Goal: Transaction & Acquisition: Purchase product/service

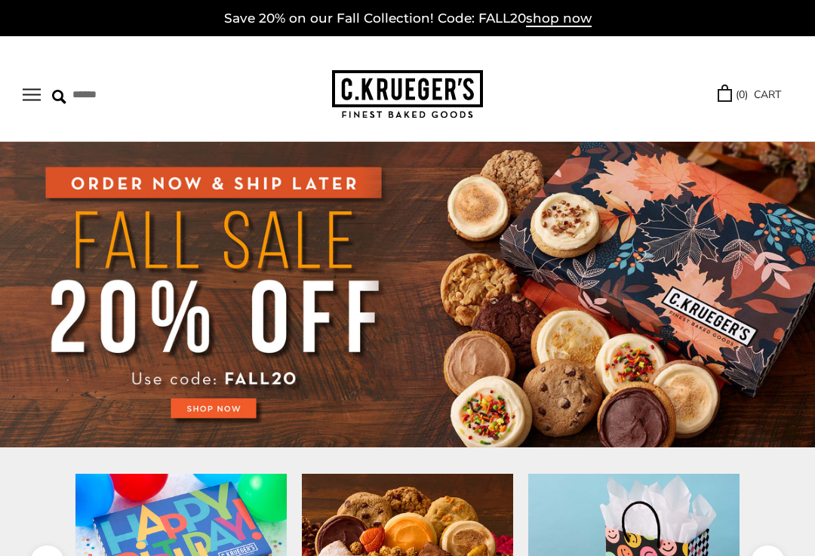
click at [71, 93] on input "Search" at bounding box center [129, 94] width 155 height 23
click at [152, 98] on input "Search" at bounding box center [129, 94] width 155 height 23
type input "*"
type input "**********"
click at [276, 93] on input "******" at bounding box center [269, 93] width 41 height 20
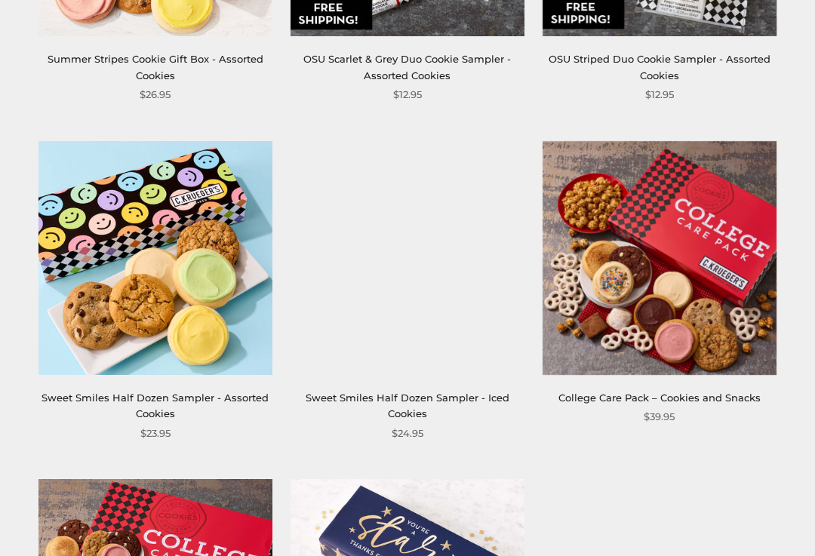
scroll to position [812, 0]
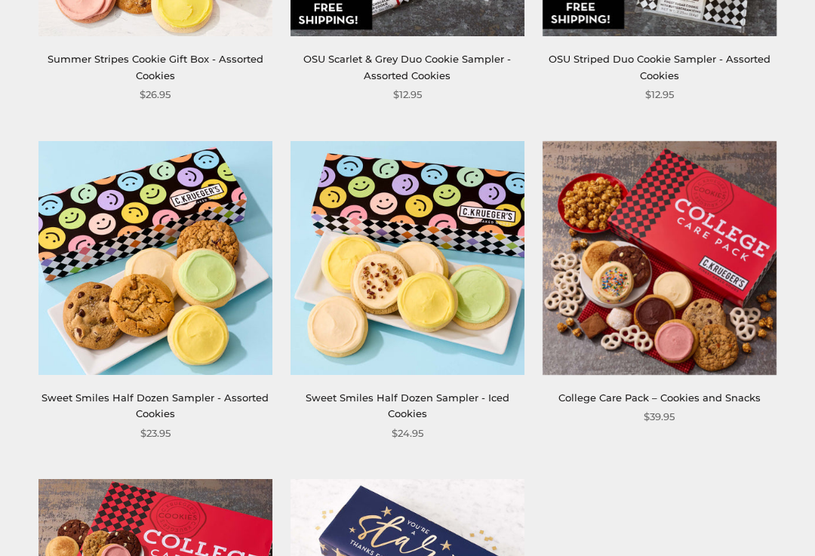
click at [176, 290] on img at bounding box center [155, 259] width 234 height 234
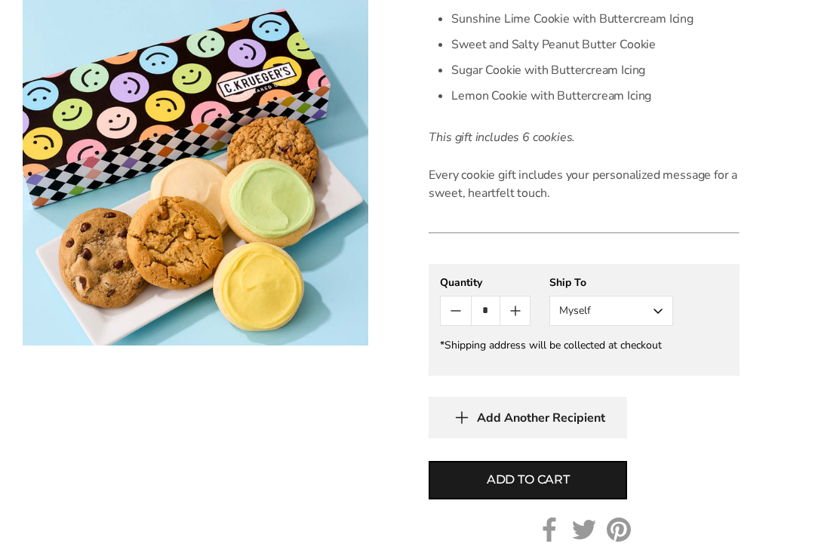
scroll to position [626, 0]
click at [665, 308] on button "Myself" at bounding box center [611, 311] width 124 height 30
click at [628, 370] on button "Other Recipient" at bounding box center [611, 366] width 122 height 27
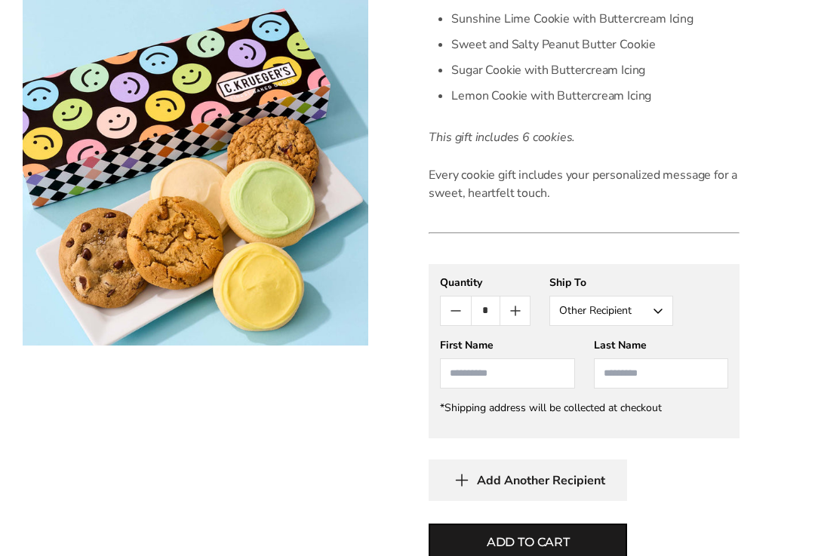
click at [534, 373] on input "First Name" at bounding box center [507, 373] width 134 height 30
type input "***"
click at [649, 379] on input "Last Name" at bounding box center [661, 373] width 134 height 30
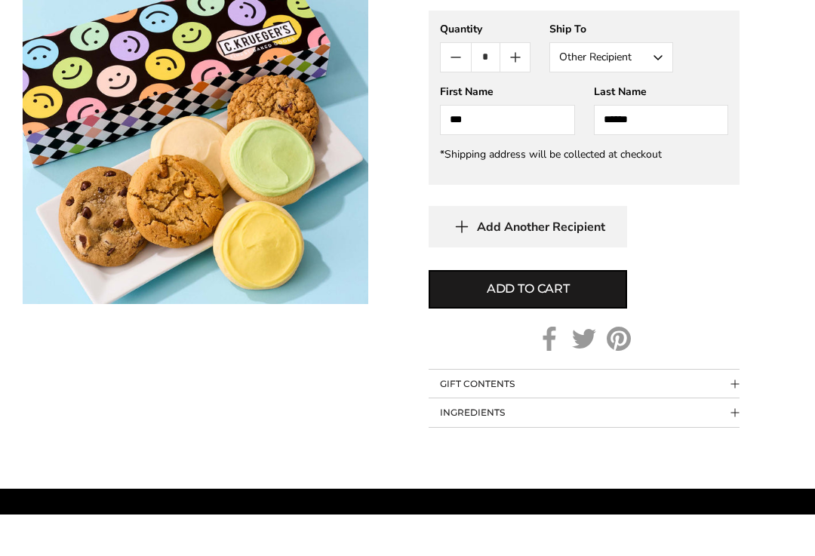
scroll to position [842, 0]
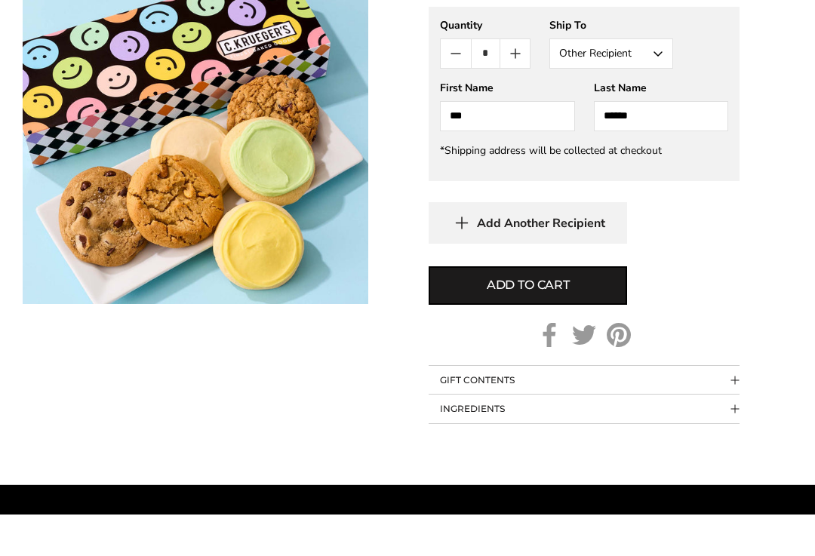
type input "******"
click at [571, 308] on button "Add to cart" at bounding box center [527, 327] width 198 height 38
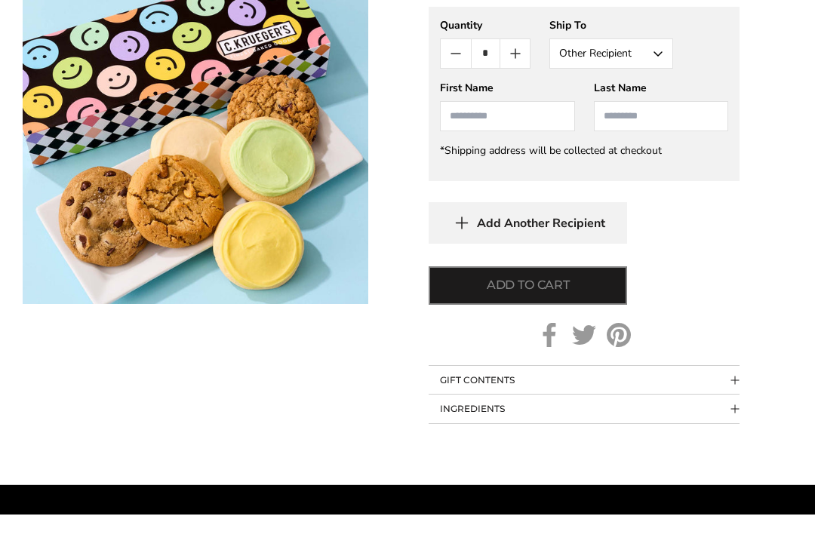
scroll to position [883, 0]
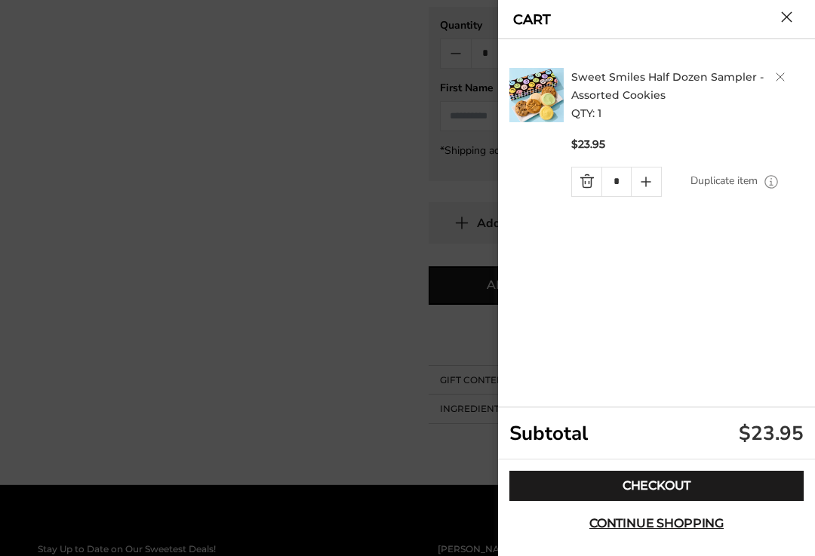
click at [708, 501] on link "Checkout" at bounding box center [656, 486] width 294 height 30
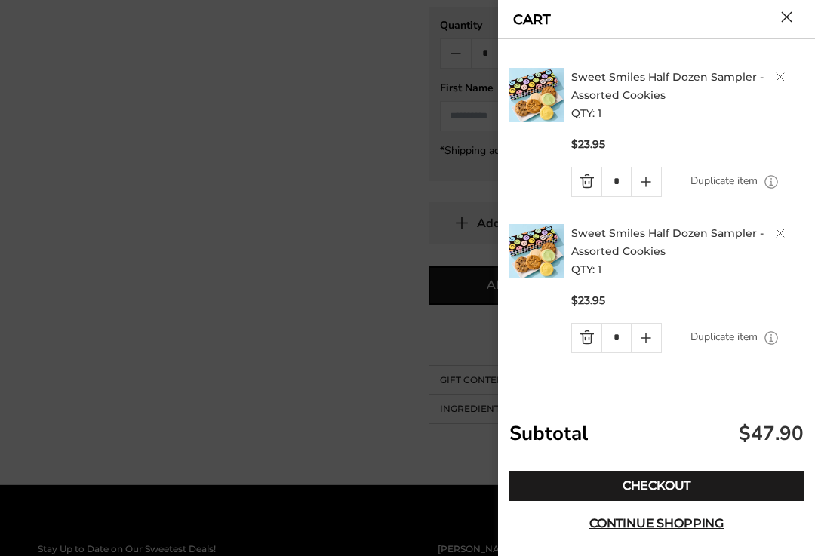
scroll to position [908, 0]
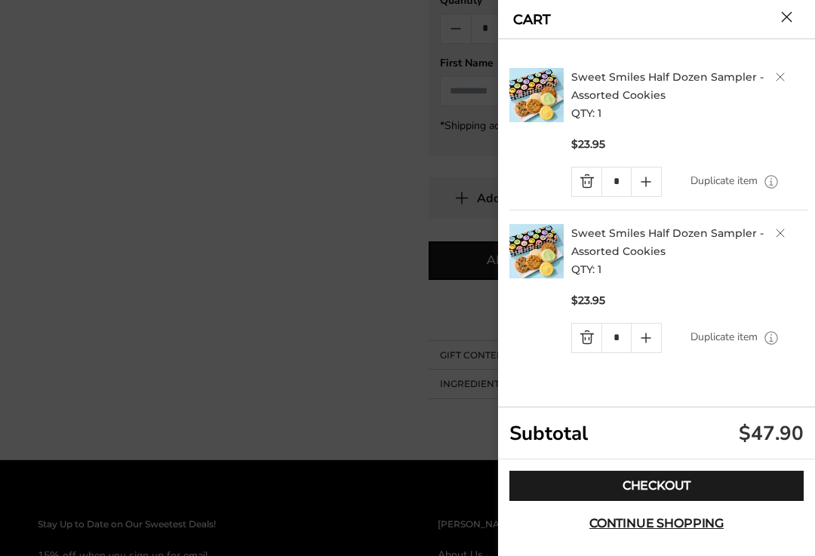
click at [551, 91] on img at bounding box center [536, 95] width 54 height 54
click at [474, 34] on div at bounding box center [407, 278] width 815 height 556
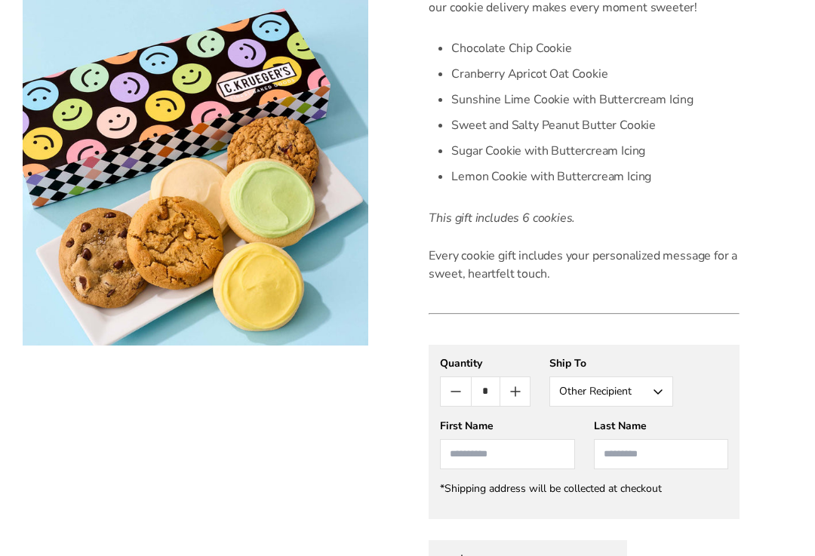
scroll to position [540, 0]
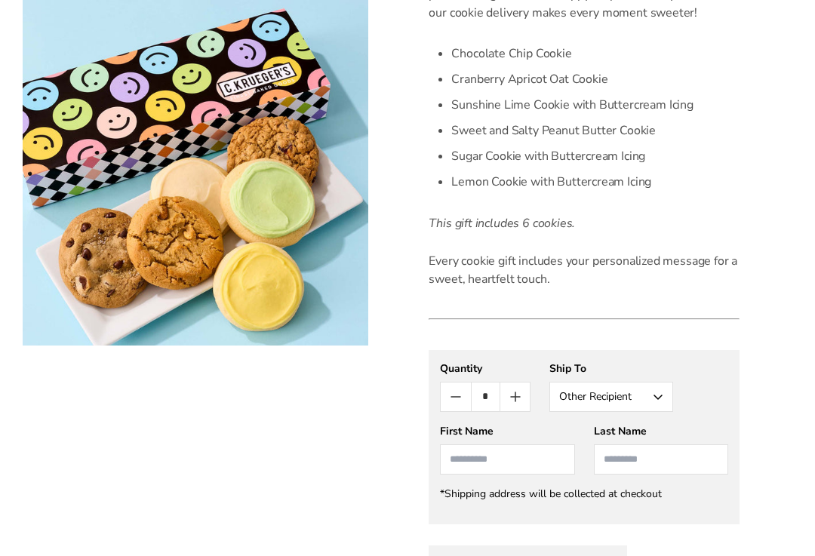
click at [528, 462] on input "First Name" at bounding box center [507, 459] width 134 height 30
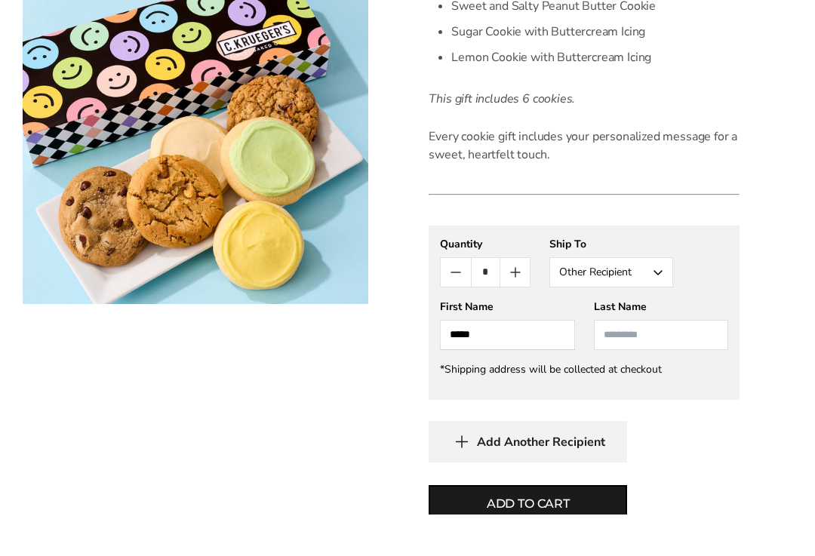
scroll to position [667, 0]
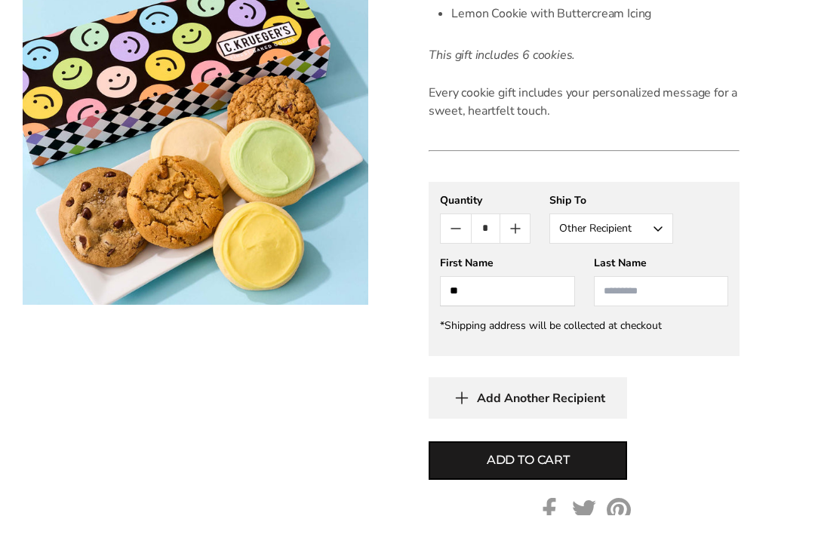
type input "**"
click at [548, 492] on span "Add to cart" at bounding box center [527, 501] width 83 height 18
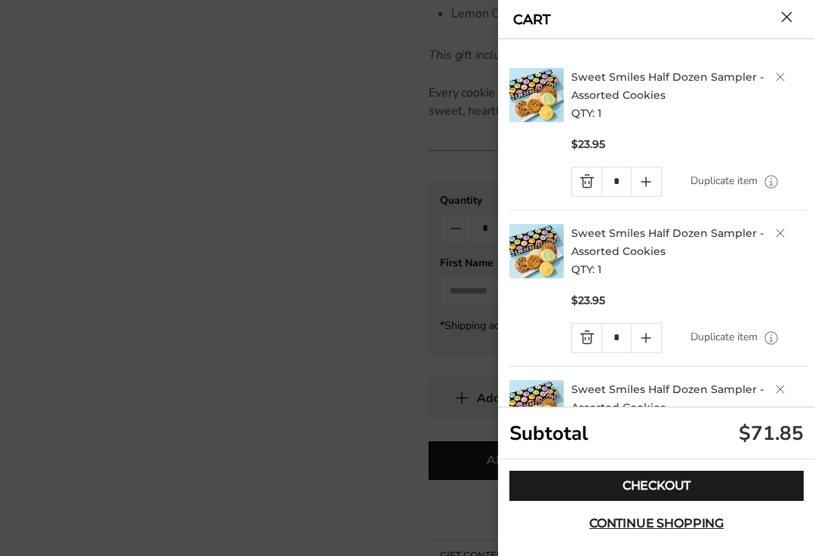
click at [784, 20] on button "Close cart" at bounding box center [786, 16] width 11 height 11
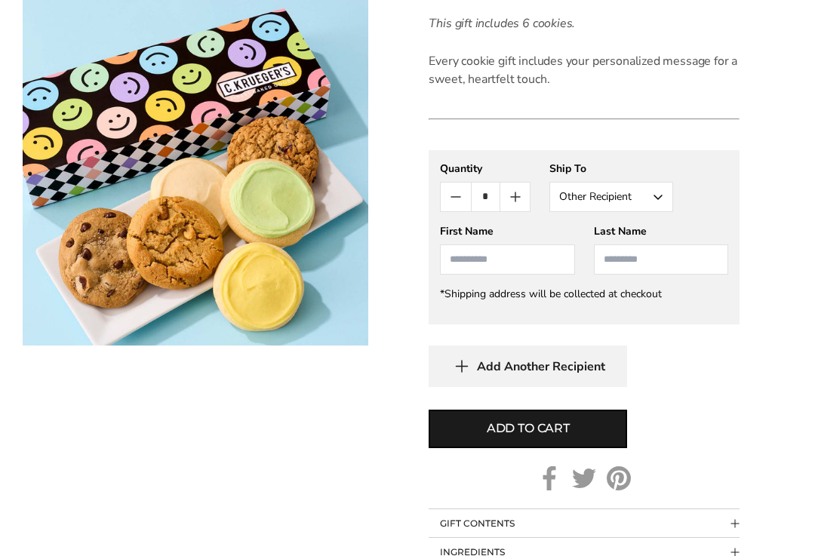
click at [563, 428] on span "Add to cart" at bounding box center [527, 429] width 83 height 18
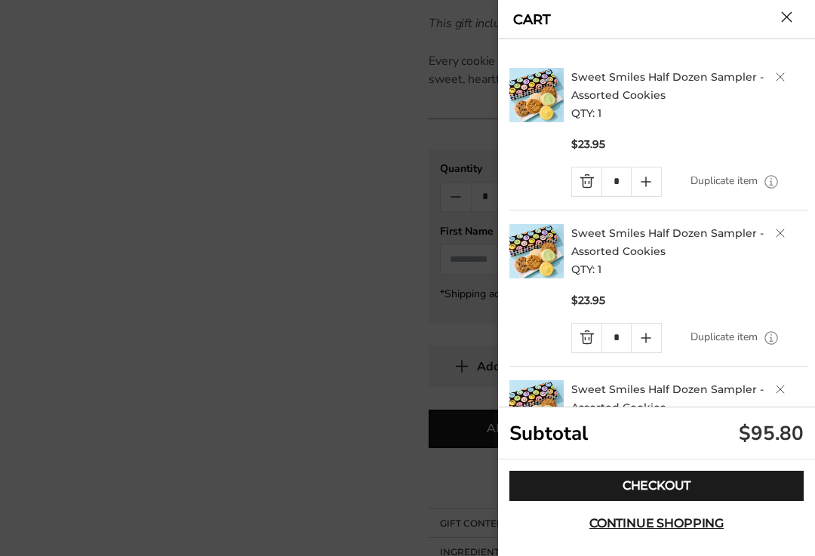
click at [792, 15] on button "Close cart" at bounding box center [786, 16] width 11 height 11
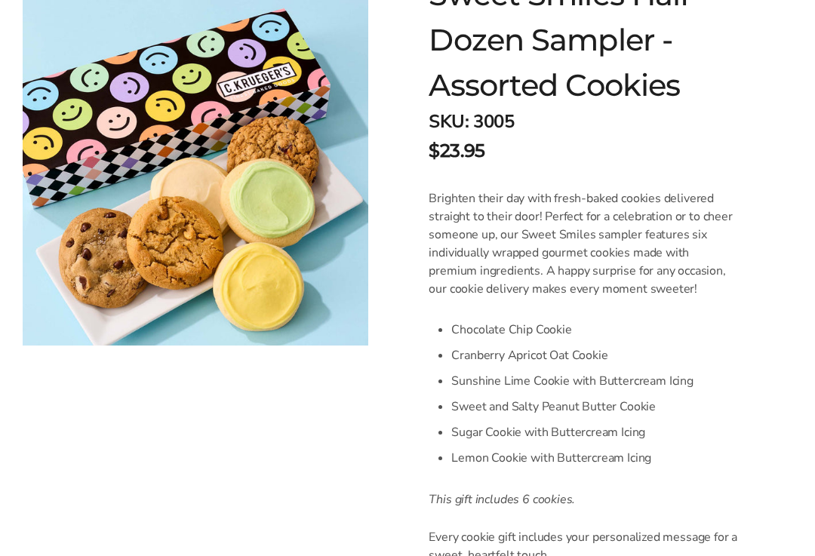
scroll to position [0, 0]
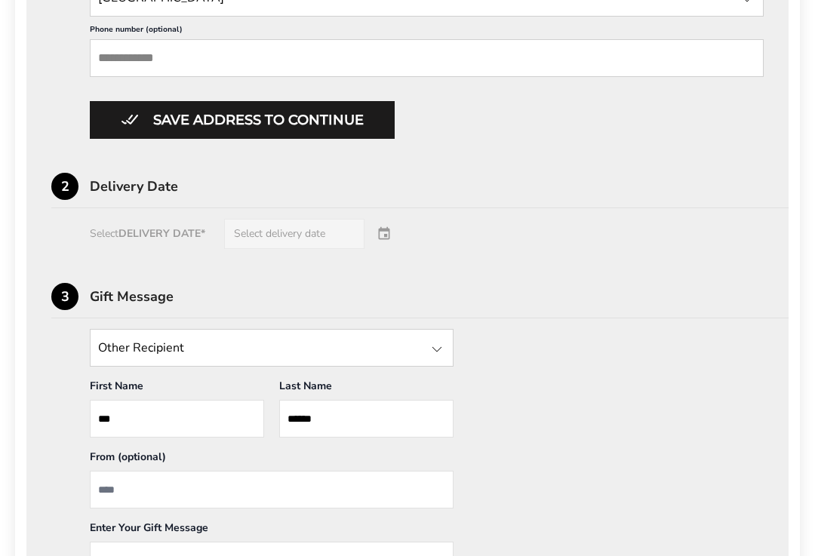
scroll to position [888, 0]
click at [443, 358] on div at bounding box center [437, 349] width 18 height 18
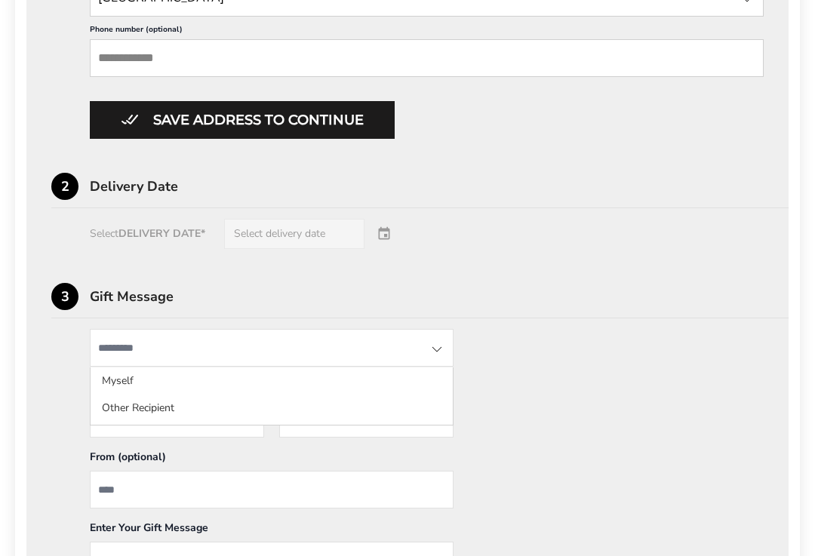
click at [588, 386] on div "Other Recipient Myself Other Recipient First Name * Enter recipient name *** La…" at bounding box center [407, 486] width 712 height 315
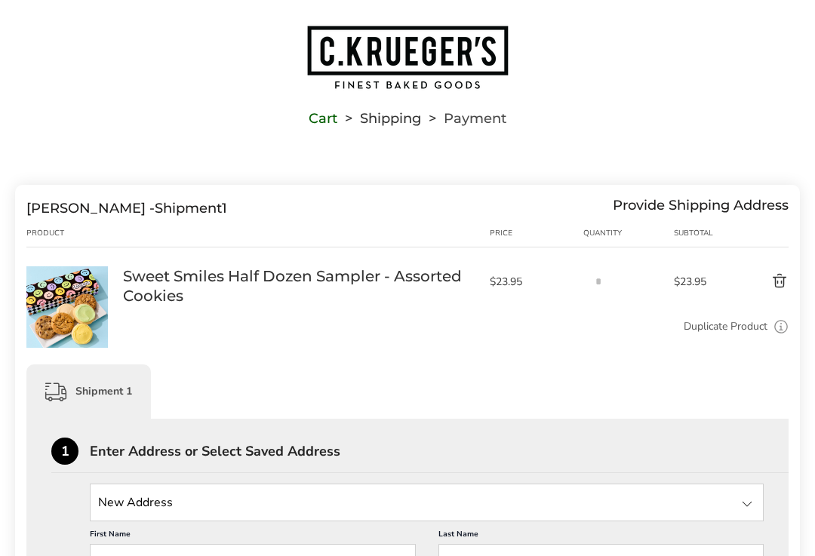
scroll to position [0, 0]
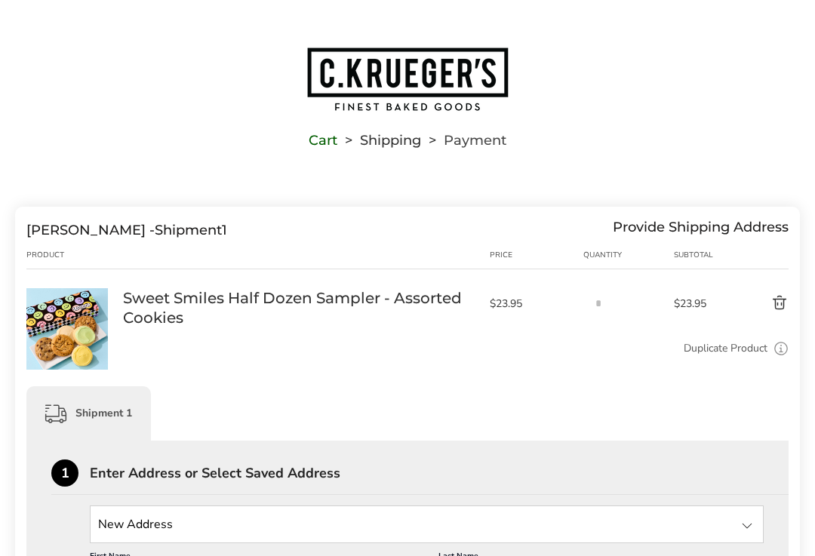
click at [722, 341] on link "Duplicate Product" at bounding box center [725, 348] width 84 height 17
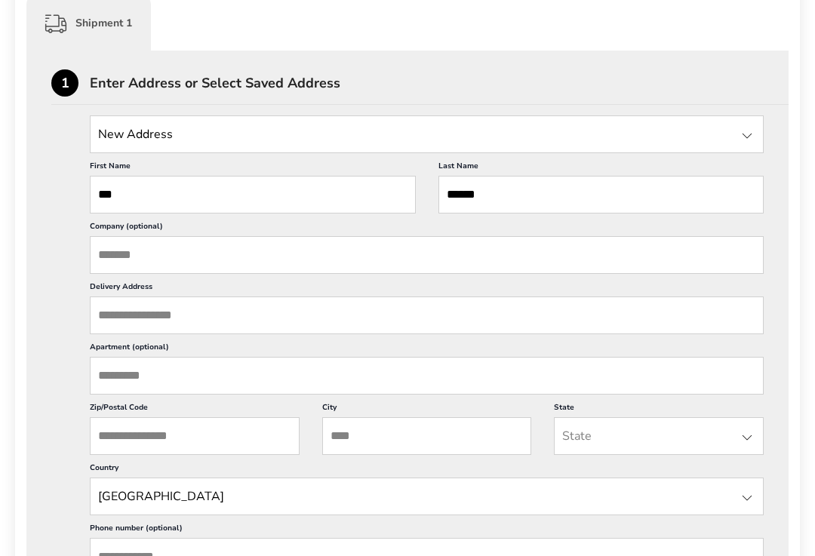
scroll to position [390, 0]
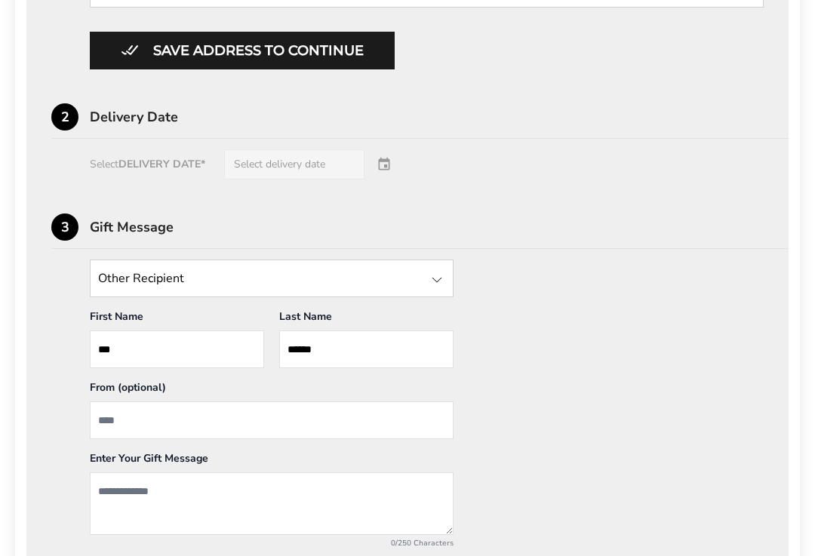
scroll to position [968, 0]
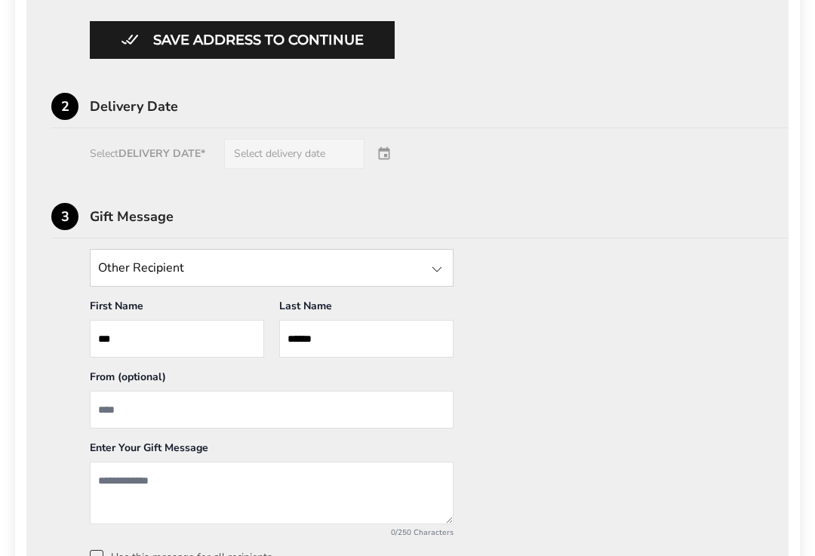
click at [265, 428] on input "From" at bounding box center [272, 410] width 364 height 38
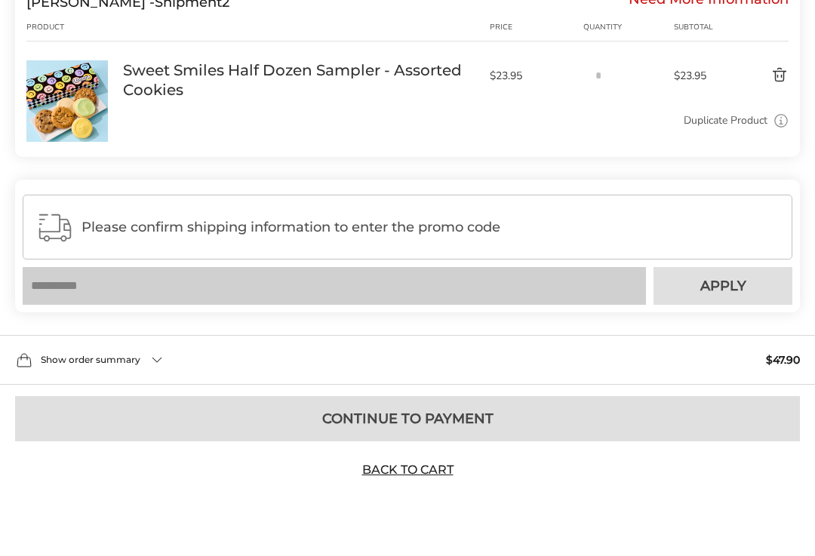
scroll to position [1652, 0]
click at [164, 363] on div "Show order summary $47.90" at bounding box center [407, 377] width 815 height 50
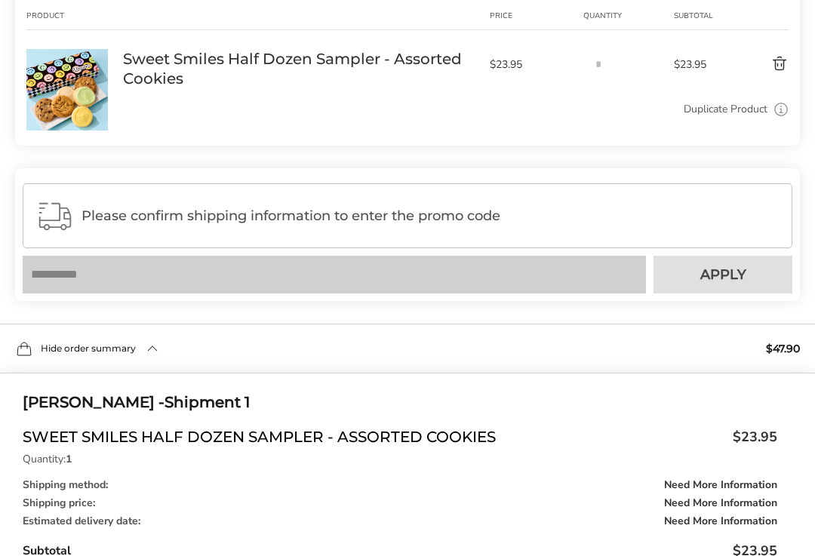
scroll to position [1641, 0]
